Goal: Transaction & Acquisition: Purchase product/service

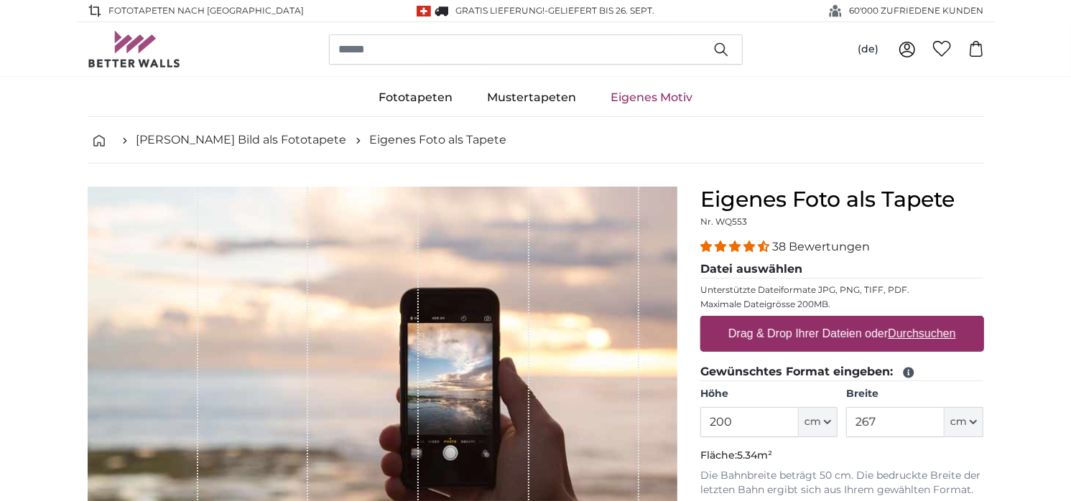
click at [900, 335] on u "Durchsuchen" at bounding box center [922, 334] width 68 height 12
click at [900, 320] on input "Drag & Drop Ihrer Dateien oder Durchsuchen" at bounding box center [842, 318] width 284 height 4
type input "**********"
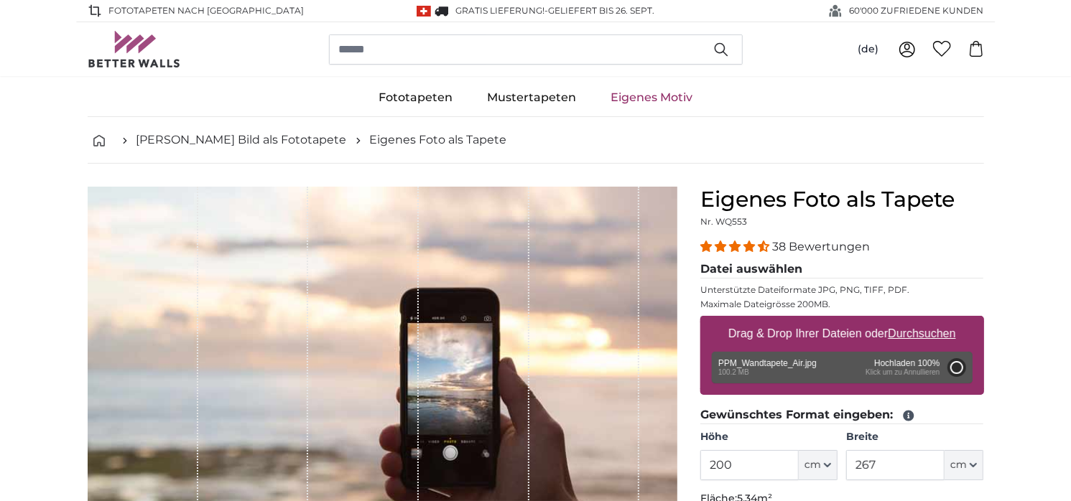
type input "358"
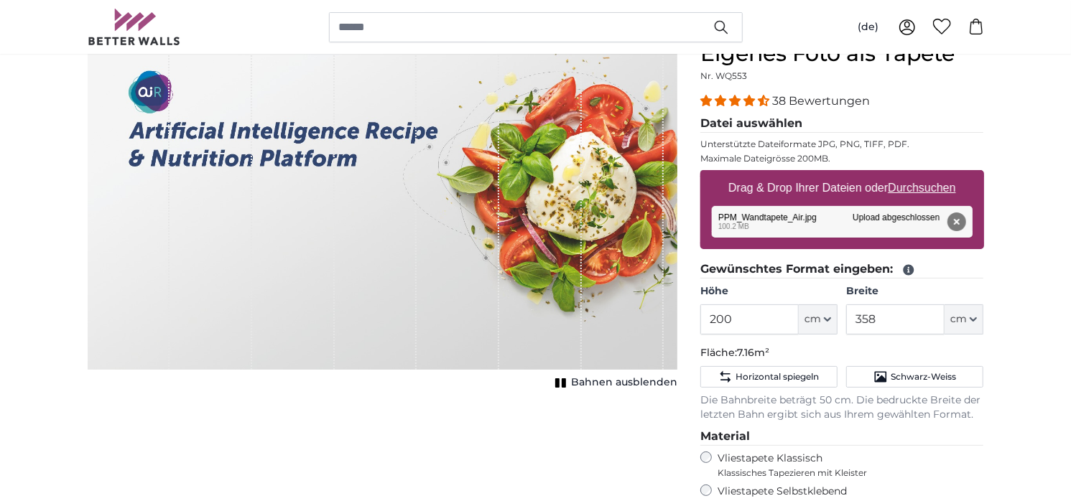
scroll to position [147, 0]
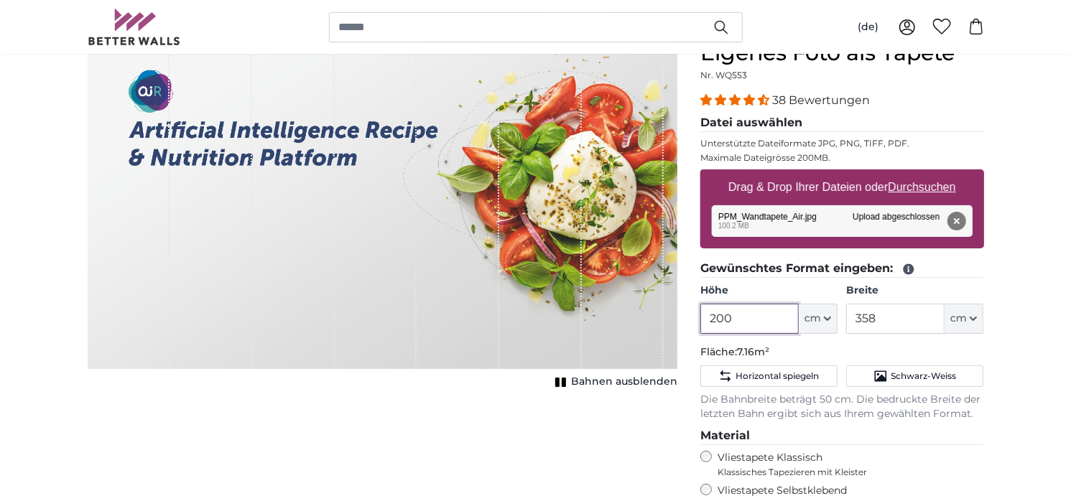
drag, startPoint x: 722, startPoint y: 318, endPoint x: 695, endPoint y: 317, distance: 26.6
click at [695, 317] on div "Eigenes Foto als Tapete Nr. WQ553 38 Bewertungen Datei auswählen Unterstützte D…" at bounding box center [842, 399] width 307 height 718
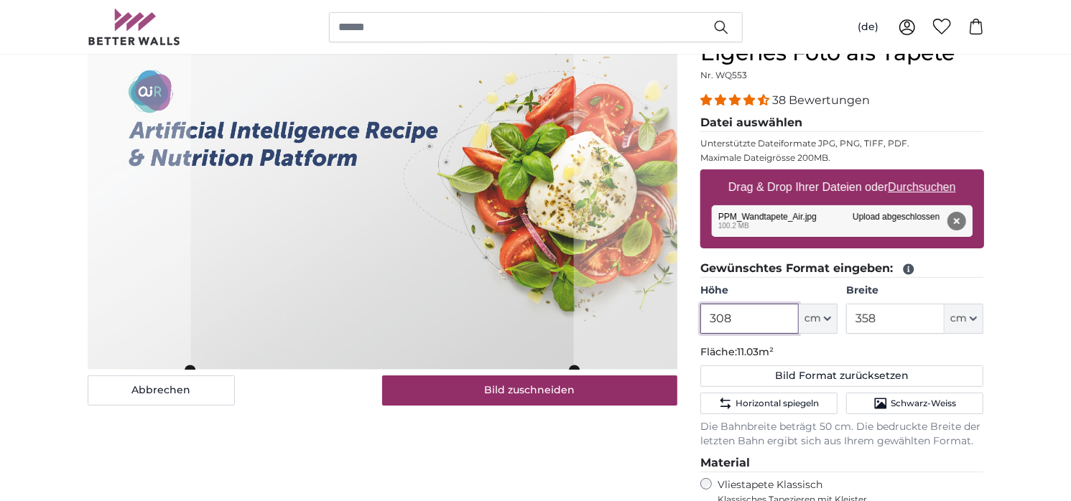
scroll to position [146, 0]
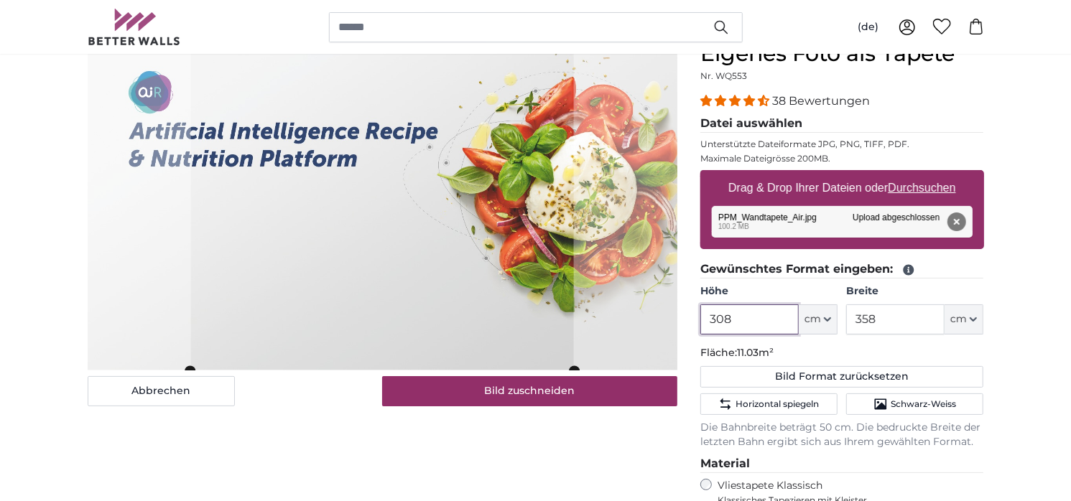
type input "308"
drag, startPoint x: 877, startPoint y: 320, endPoint x: 836, endPoint y: 315, distance: 41.3
click at [836, 315] on div "Höhe 308 ft cm Centimeter (cm) Inches (inch) Feet (ft. in.) Breite 358 ft cm Ce…" at bounding box center [842, 309] width 284 height 50
type input "55"
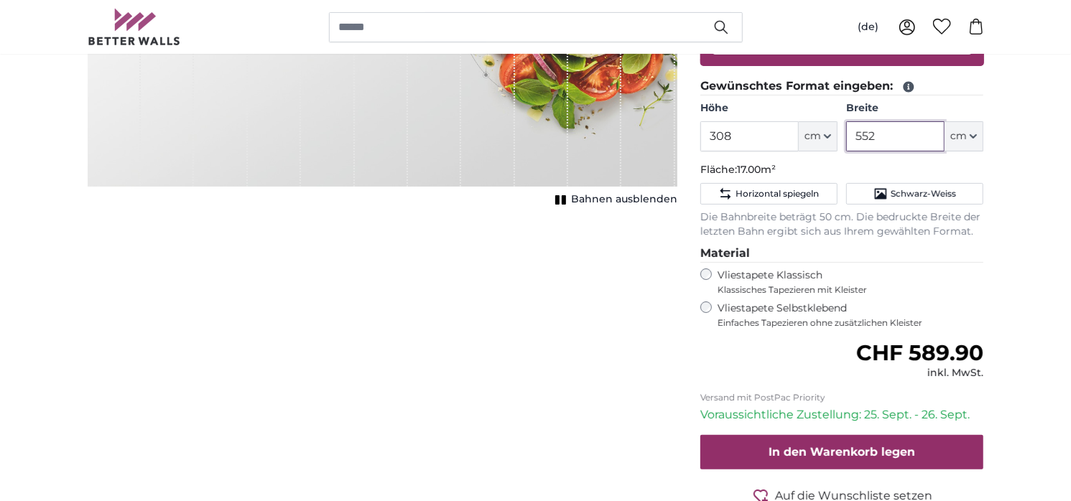
scroll to position [333, 0]
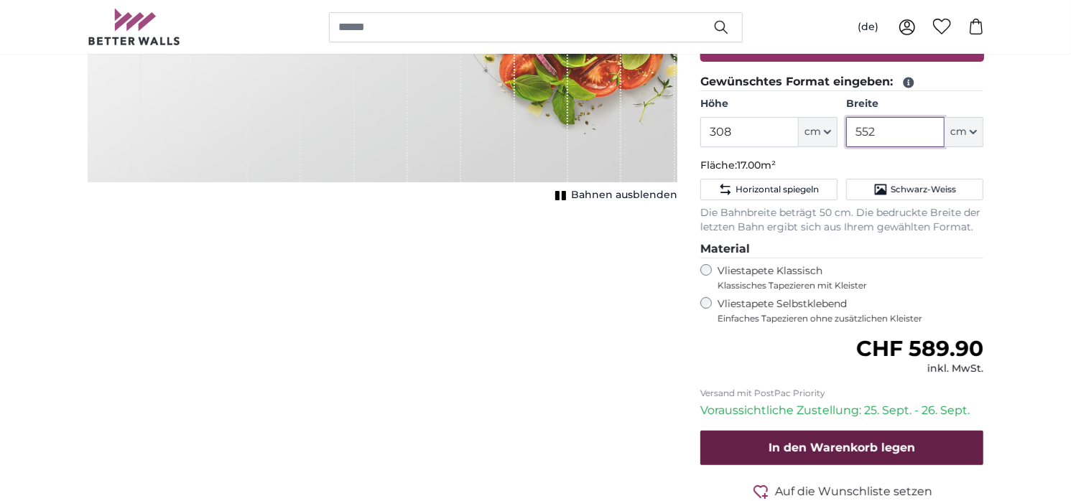
type input "552"
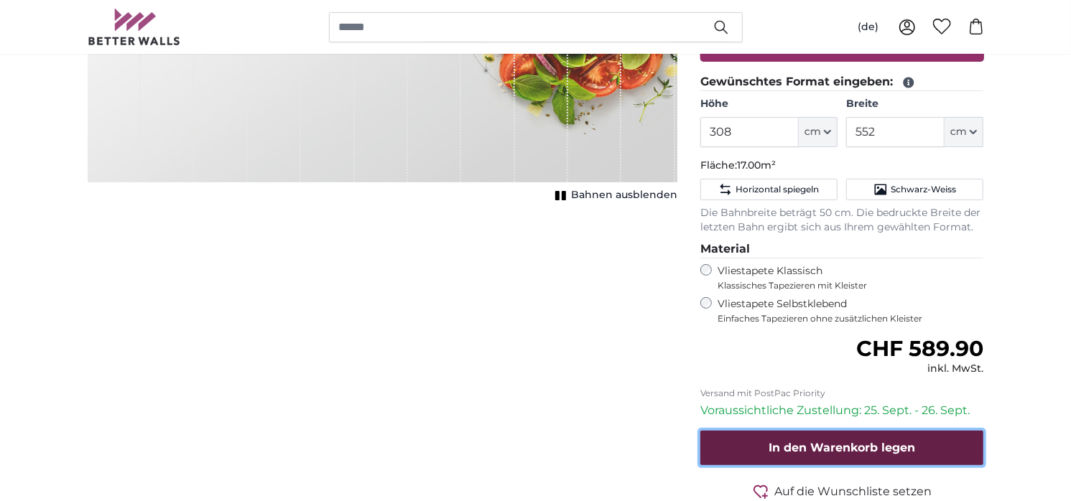
click at [847, 451] on span "In den Warenkorb legen" at bounding box center [842, 448] width 147 height 14
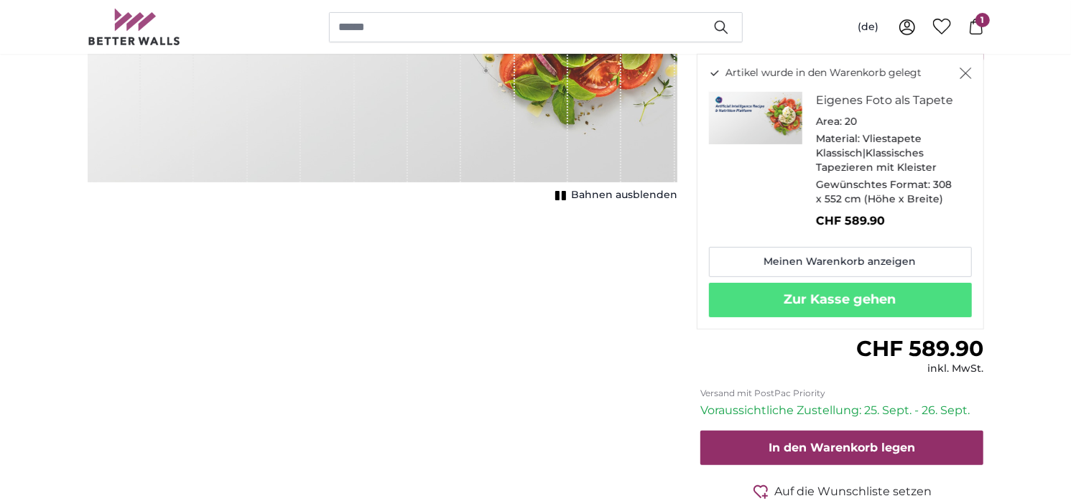
click at [433, 306] on div "Abbrechen Bild zuschneiden Bahnen ausblenden" at bounding box center [382, 212] width 613 height 718
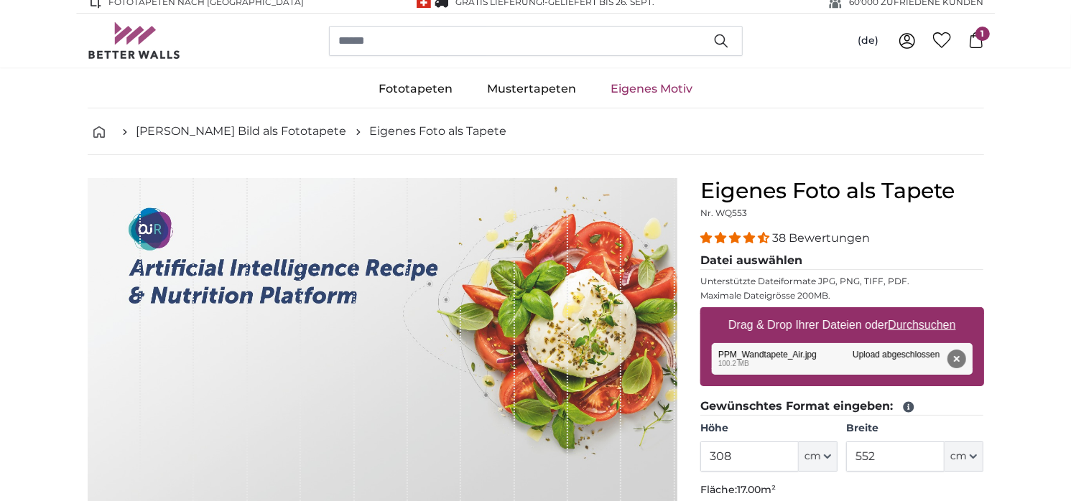
scroll to position [0, 0]
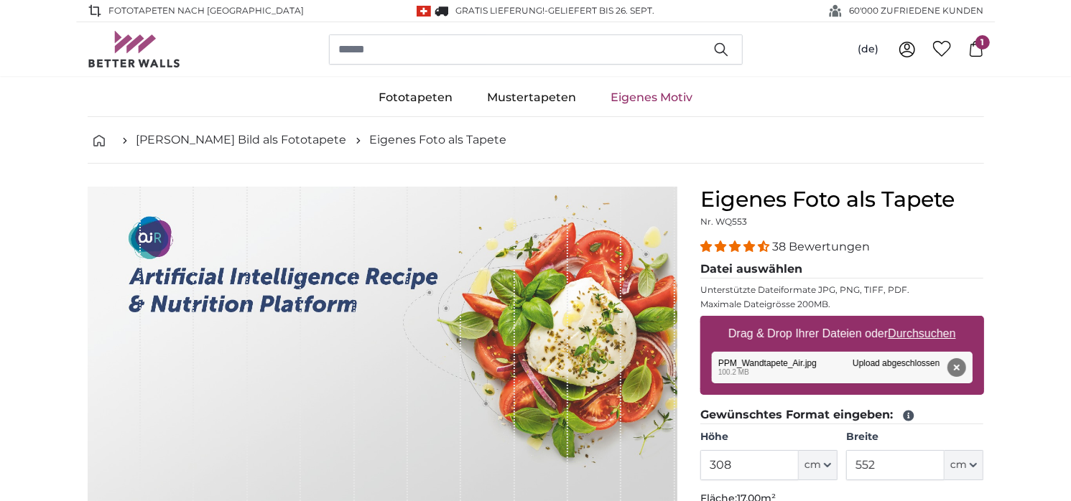
click at [904, 333] on u "Durchsuchen" at bounding box center [922, 334] width 68 height 12
click at [904, 320] on input "Drag & Drop Ihrer Dateien oder Durchsuchen" at bounding box center [842, 318] width 284 height 4
type input "**********"
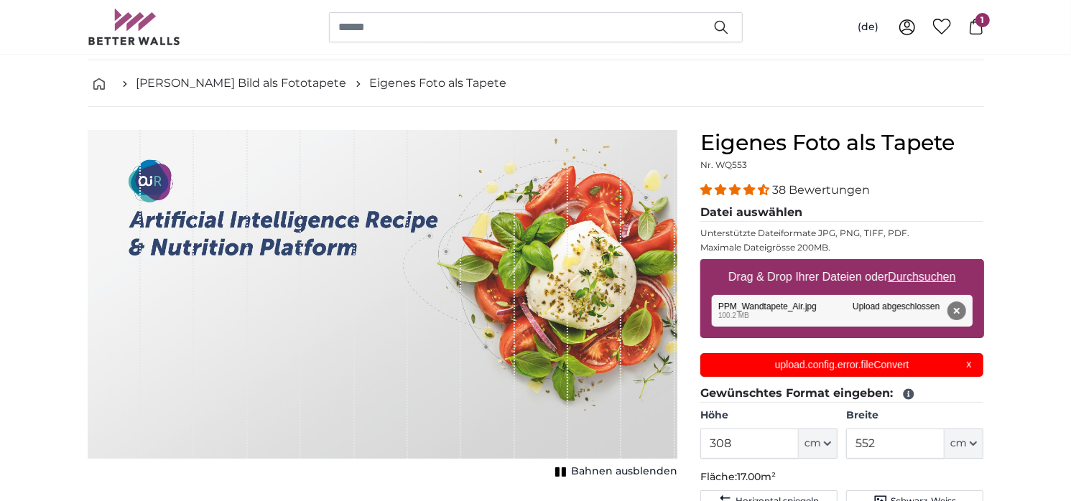
click at [969, 364] on div "upload.config.error.fileConvert X" at bounding box center [842, 365] width 284 height 24
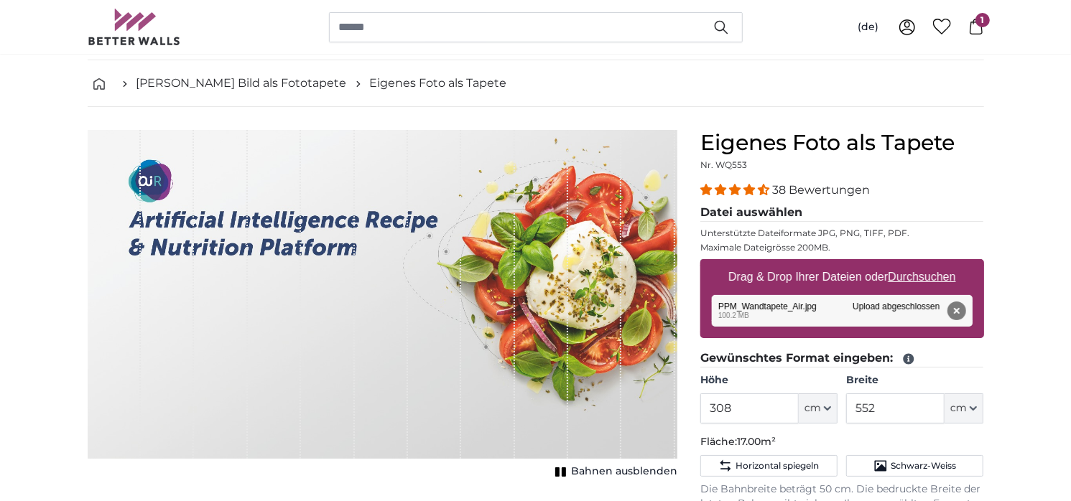
click at [914, 276] on u "Durchsuchen" at bounding box center [922, 277] width 68 height 12
click at [914, 264] on input "Drag & Drop Ihrer Dateien oder Durchsuchen" at bounding box center [842, 261] width 284 height 4
type input "**********"
click at [909, 276] on u "Durchsuchen" at bounding box center [922, 277] width 68 height 12
click at [909, 264] on input "Drag & Drop Ihrer Dateien oder Durchsuchen" at bounding box center [842, 261] width 284 height 4
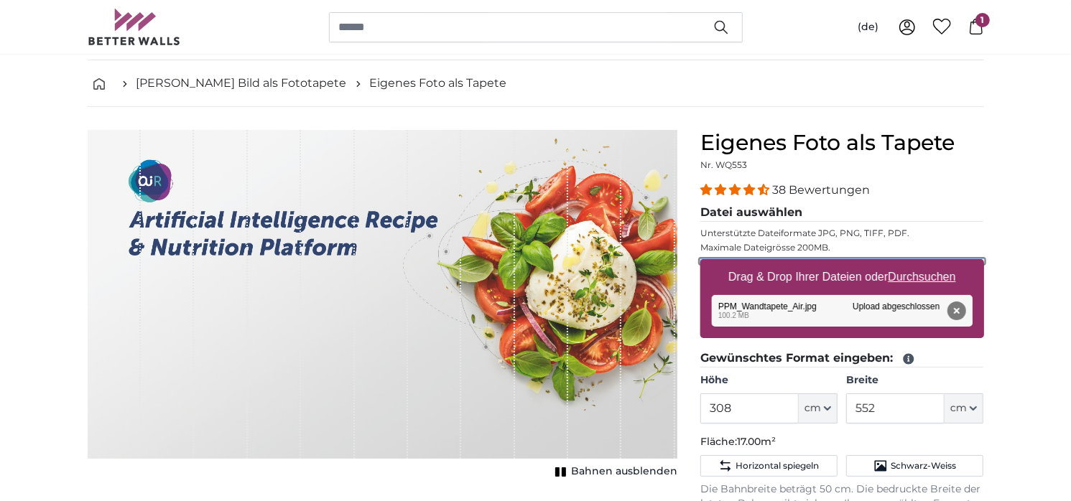
type input "**********"
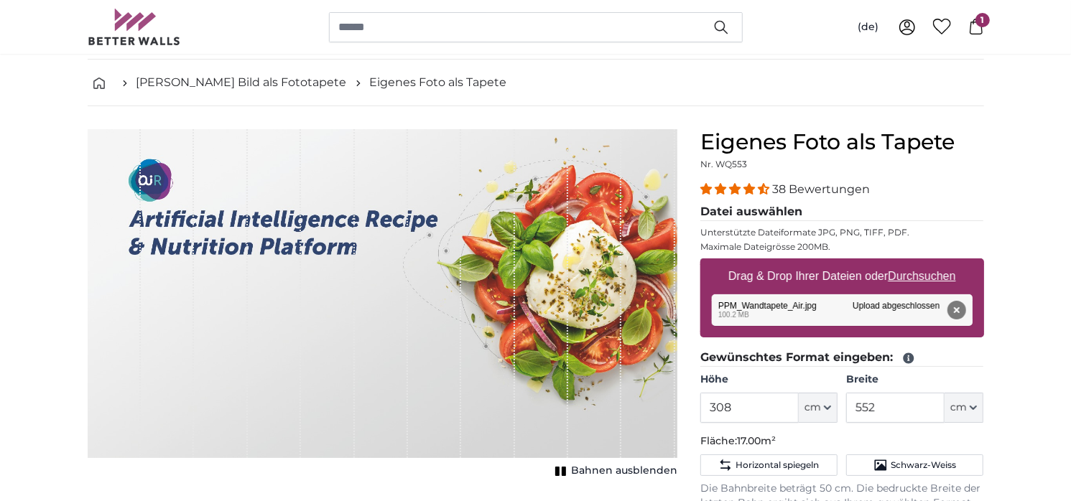
click at [909, 277] on u "Durchsuchen" at bounding box center [922, 276] width 68 height 12
click at [909, 263] on input "Drag & Drop Ihrer Dateien oder Durchsuchen" at bounding box center [842, 261] width 284 height 4
type input "**********"
